Goal: Entertainment & Leisure: Consume media (video, audio)

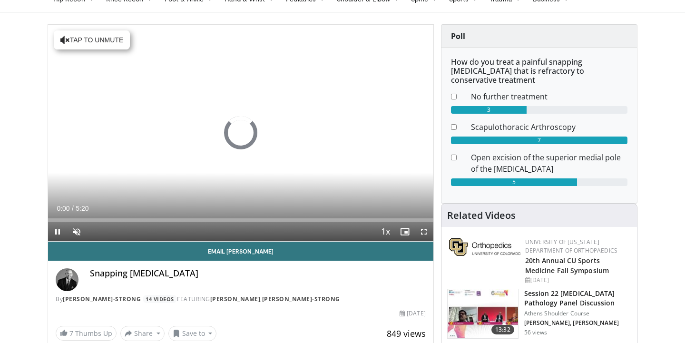
scroll to position [50, 0]
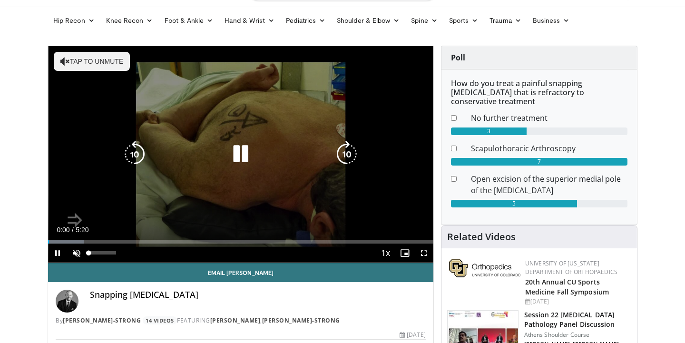
click at [74, 254] on span "Video Player" at bounding box center [76, 253] width 19 height 19
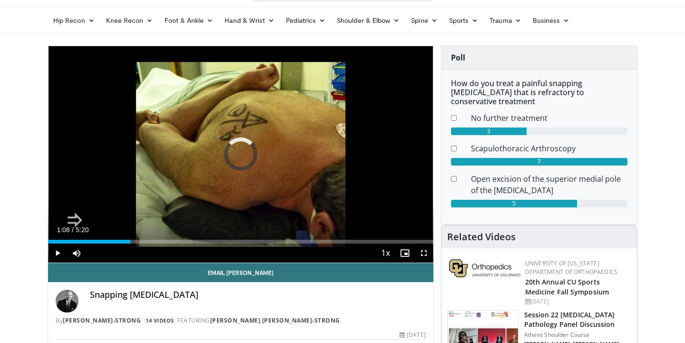
drag, startPoint x: 52, startPoint y: 242, endPoint x: 140, endPoint y: 237, distance: 88.6
click at [140, 237] on div "Loaded : 0.00% 1:10 1:11" at bounding box center [240, 238] width 385 height 9
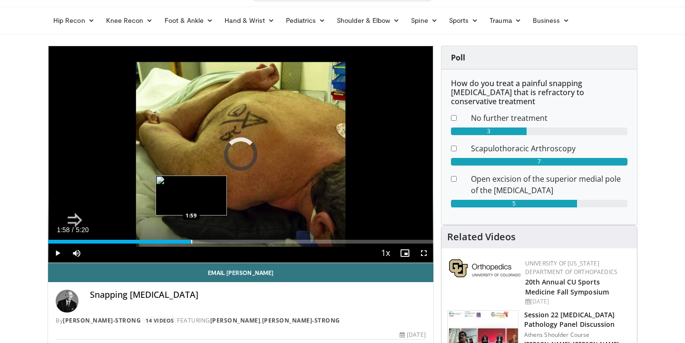
drag, startPoint x: 138, startPoint y: 241, endPoint x: 191, endPoint y: 240, distance: 52.8
click at [192, 240] on div "Progress Bar" at bounding box center [191, 242] width 1 height 4
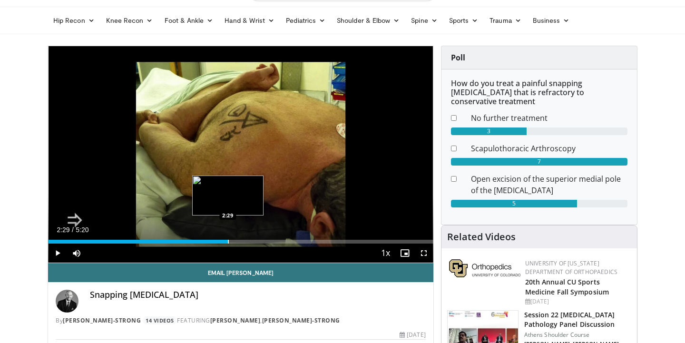
drag, startPoint x: 192, startPoint y: 243, endPoint x: 228, endPoint y: 238, distance: 35.9
click at [228, 238] on div "Loaded : 0.00% 2:29 2:29" at bounding box center [240, 238] width 385 height 9
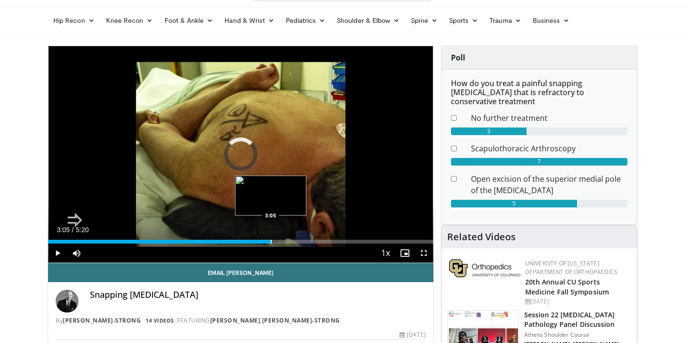
drag, startPoint x: 232, startPoint y: 241, endPoint x: 271, endPoint y: 243, distance: 38.6
click at [271, 243] on div "Progress Bar" at bounding box center [271, 242] width 1 height 4
drag, startPoint x: 271, startPoint y: 243, endPoint x: 262, endPoint y: 243, distance: 9.0
click at [262, 243] on video-js "**********" at bounding box center [240, 154] width 385 height 217
drag, startPoint x: 274, startPoint y: 243, endPoint x: 258, endPoint y: 243, distance: 16.2
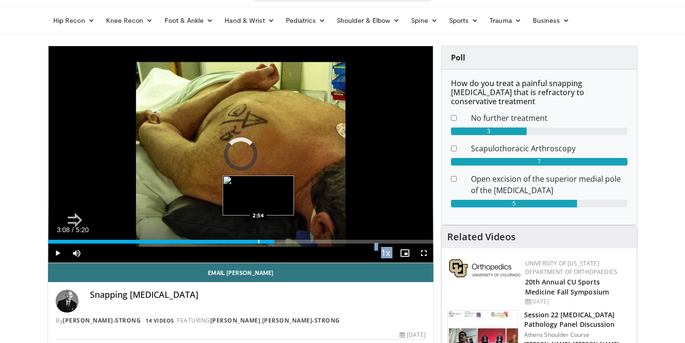
click at [258, 243] on div "Progress Bar" at bounding box center [258, 242] width 1 height 4
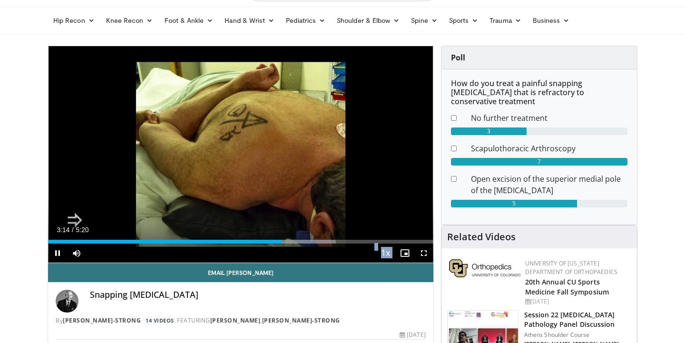
click at [58, 253] on span "Video Player" at bounding box center [57, 253] width 19 height 19
click at [58, 254] on span "Video Player" at bounding box center [57, 253] width 19 height 19
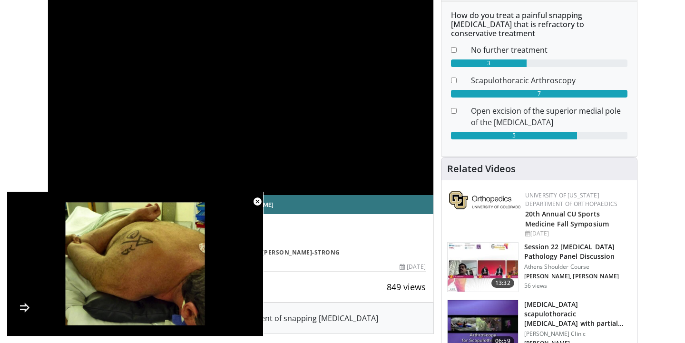
scroll to position [258, 0]
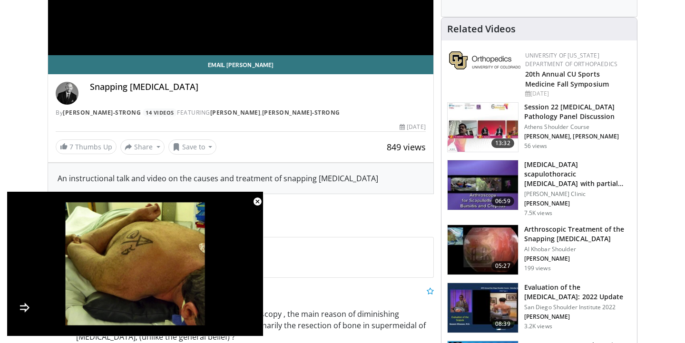
click at [550, 167] on h3 "[MEDICAL_DATA] scapulothoracic [MEDICAL_DATA] with partial scapulectomy" at bounding box center [577, 174] width 107 height 29
click at [548, 160] on h3 "[MEDICAL_DATA] scapulothoracic [MEDICAL_DATA] with partial scapulectomy" at bounding box center [577, 174] width 107 height 29
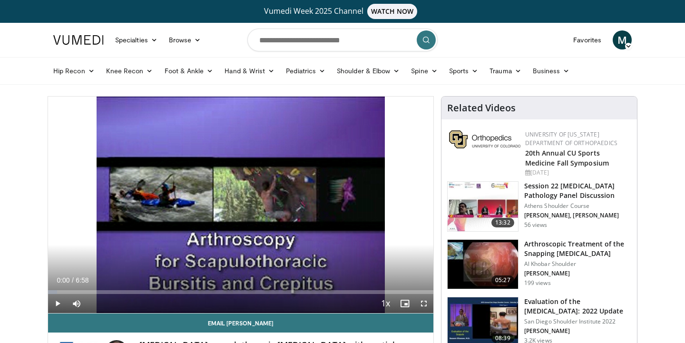
click at [57, 301] on span "Video Player" at bounding box center [57, 303] width 19 height 19
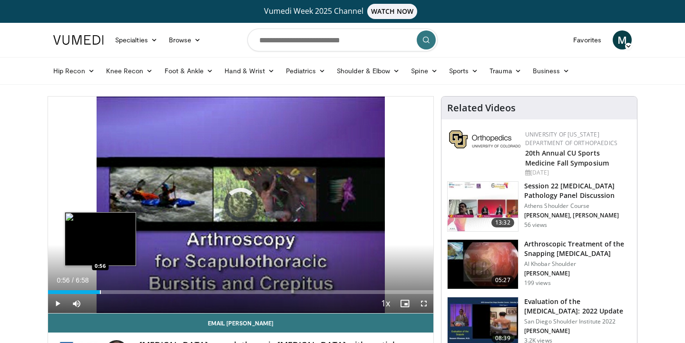
drag, startPoint x: 51, startPoint y: 290, endPoint x: 100, endPoint y: 290, distance: 49.5
click at [100, 290] on div "Progress Bar" at bounding box center [100, 292] width 1 height 4
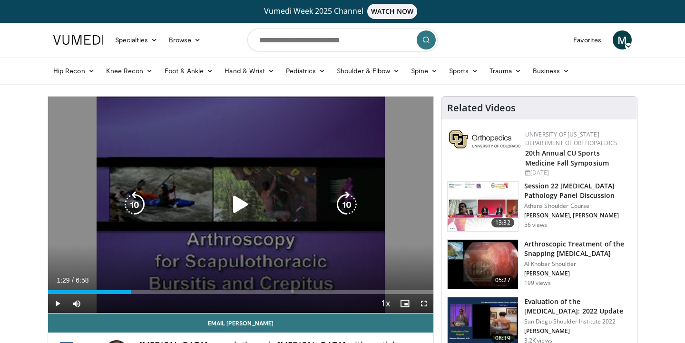
drag, startPoint x: 100, startPoint y: 291, endPoint x: 131, endPoint y: 288, distance: 30.6
click at [131, 288] on div "Loaded : 0.00% 1:29 1:29" at bounding box center [240, 289] width 385 height 9
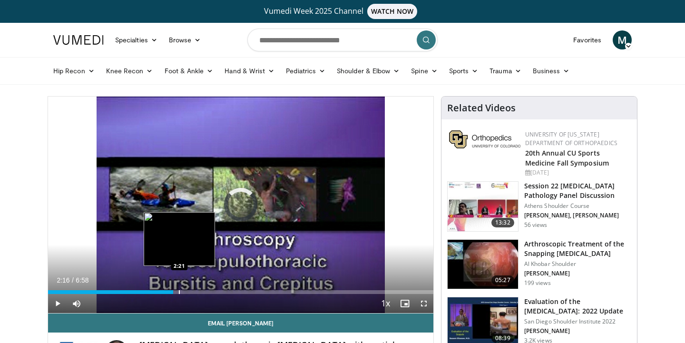
drag, startPoint x: 131, startPoint y: 291, endPoint x: 180, endPoint y: 293, distance: 49.0
click at [180, 293] on div "Progress Bar" at bounding box center [179, 292] width 1 height 4
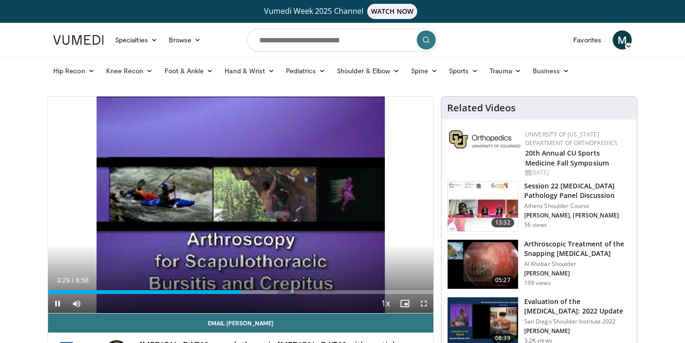
click at [56, 304] on span "Video Player" at bounding box center [57, 303] width 19 height 19
click at [58, 300] on span "Video Player" at bounding box center [57, 303] width 19 height 19
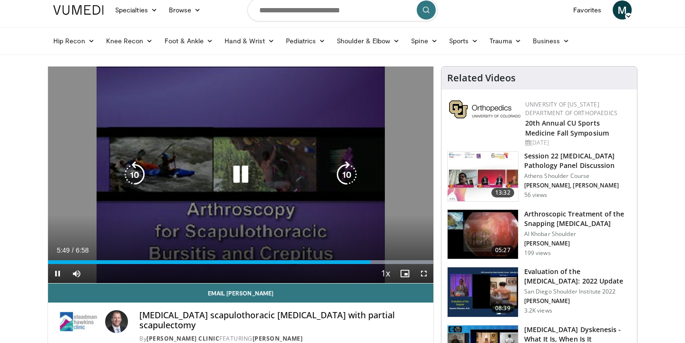
scroll to position [31, 0]
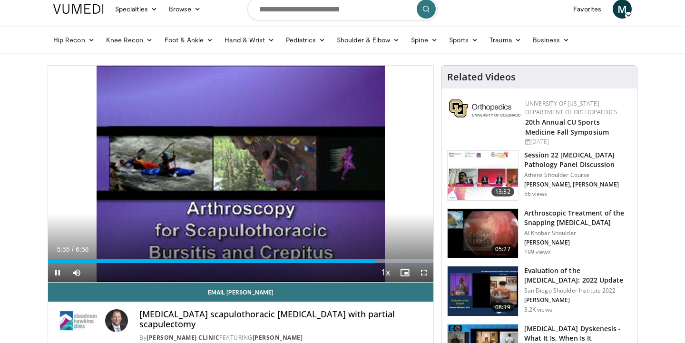
click at [59, 271] on span "Video Player" at bounding box center [57, 272] width 19 height 19
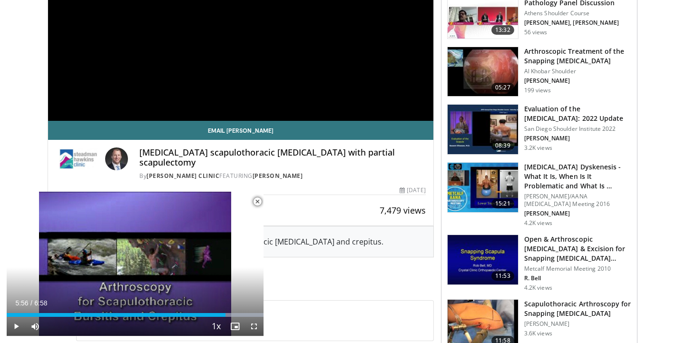
scroll to position [256, 0]
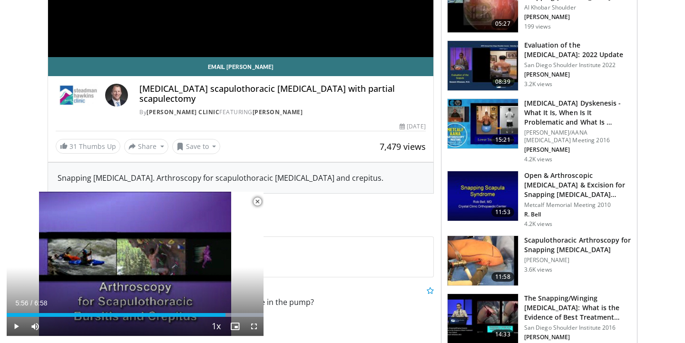
click at [547, 243] on h3 "Scapulothoracic Arthroscopy for Snapping [MEDICAL_DATA]" at bounding box center [577, 244] width 107 height 19
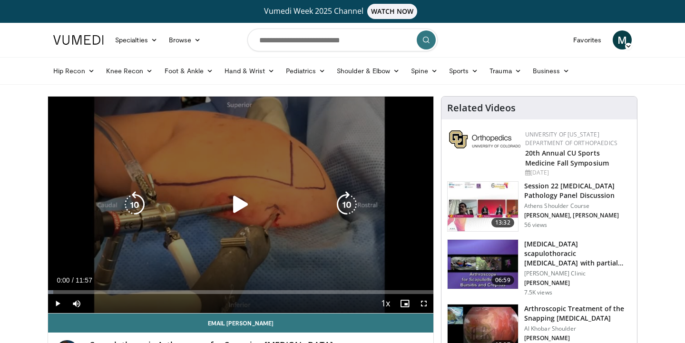
click at [236, 206] on icon "Video Player" at bounding box center [240, 204] width 27 height 27
drag, startPoint x: 54, startPoint y: 292, endPoint x: 244, endPoint y: 273, distance: 190.7
click at [244, 273] on video-js "**********" at bounding box center [240, 205] width 385 height 217
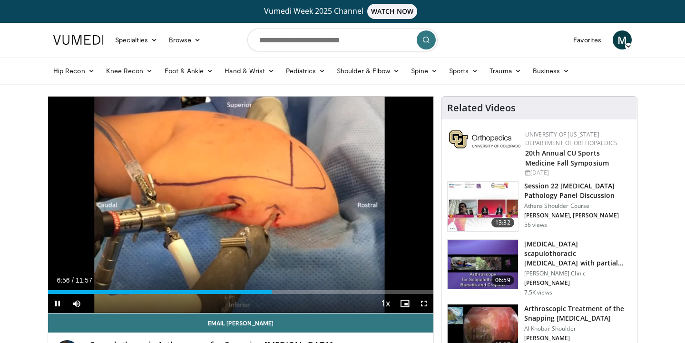
click at [59, 304] on span "Video Player" at bounding box center [57, 303] width 19 height 19
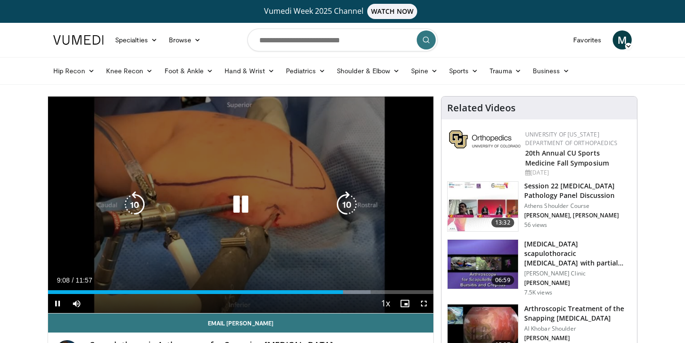
click at [243, 210] on icon "Video Player" at bounding box center [240, 204] width 27 height 27
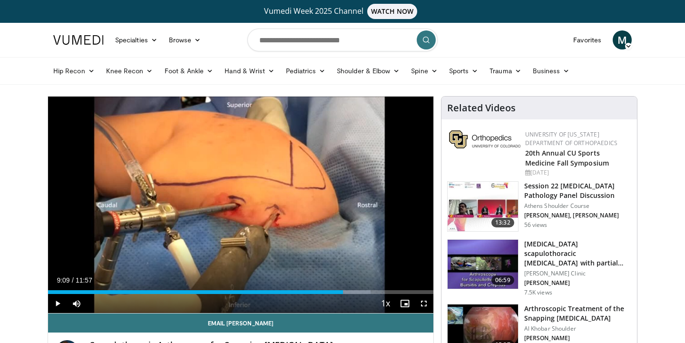
click at [215, 19] on div "Vumedi Week 2025 Channel WATCH NOW" at bounding box center [343, 11] width 576 height 23
